Goal: Transaction & Acquisition: Purchase product/service

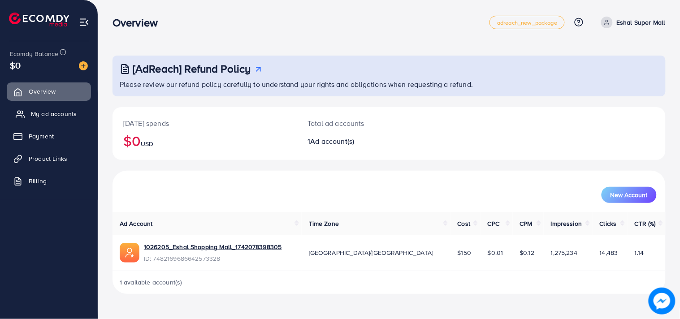
click at [68, 113] on span "My ad accounts" at bounding box center [54, 113] width 46 height 9
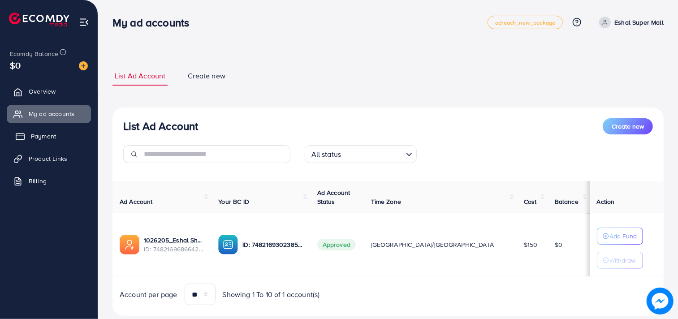
click at [75, 134] on link "Payment" at bounding box center [49, 136] width 84 height 18
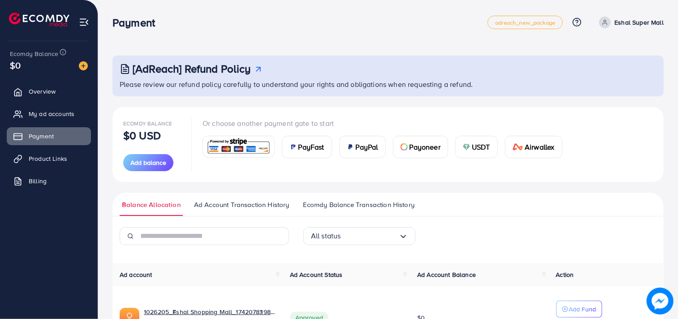
click at [312, 144] on span "PayFast" at bounding box center [312, 147] width 26 height 11
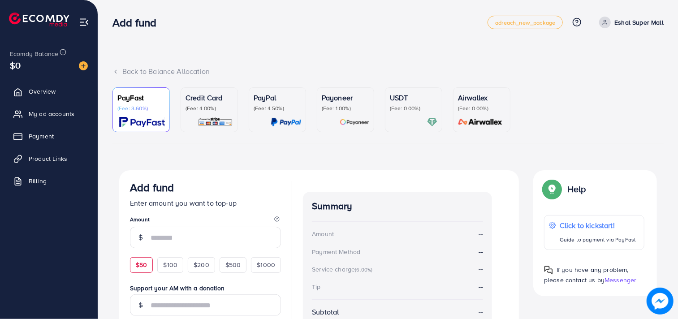
click at [135, 265] on div "$50" at bounding box center [141, 264] width 23 height 15
type input "**"
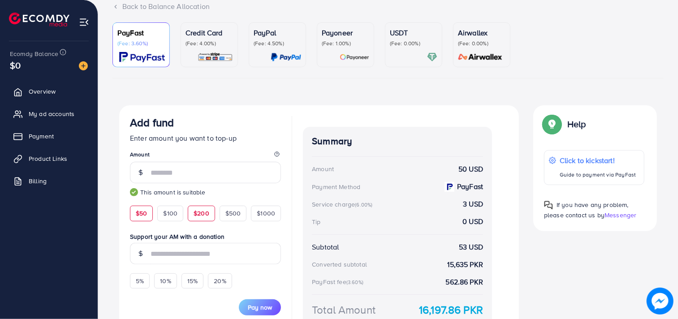
scroll to position [137, 0]
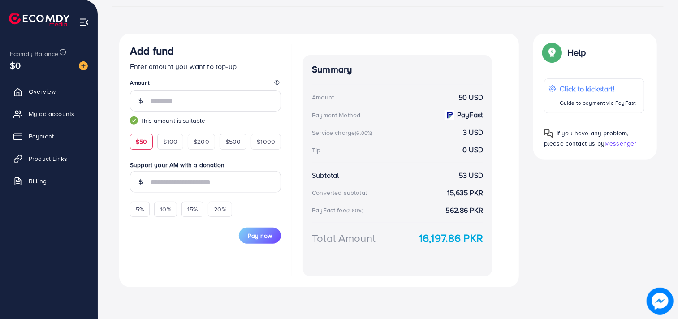
click at [451, 30] on div "PayFast (Fee: 3.60%) Credit Card (Fee: 4.00%) PayPal (Fee: 4.50%) Payoneer (Fee…" at bounding box center [388, 123] width 551 height 344
